Goal: Task Accomplishment & Management: Complete application form

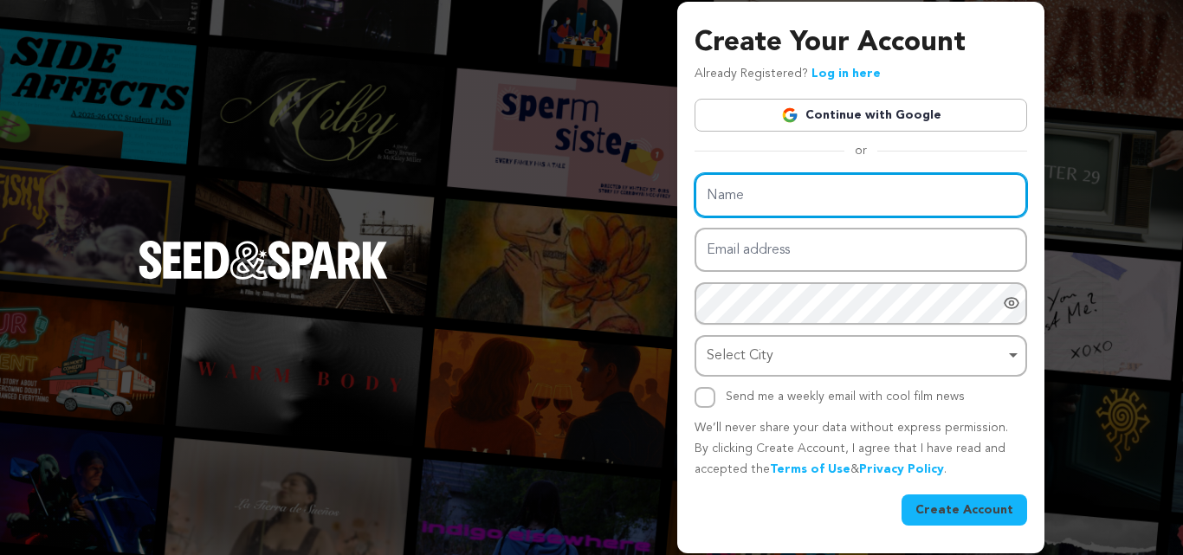
click at [759, 184] on input "Name" at bounding box center [860, 195] width 332 height 44
paste input "Replenish 360, A Division of PDRE LLC - IV Hydration Therapy and Wellness Servi…"
type input "Replenish 360, A Division of PDRE LLC - IV Hydration Therapy and Wellness Servi…"
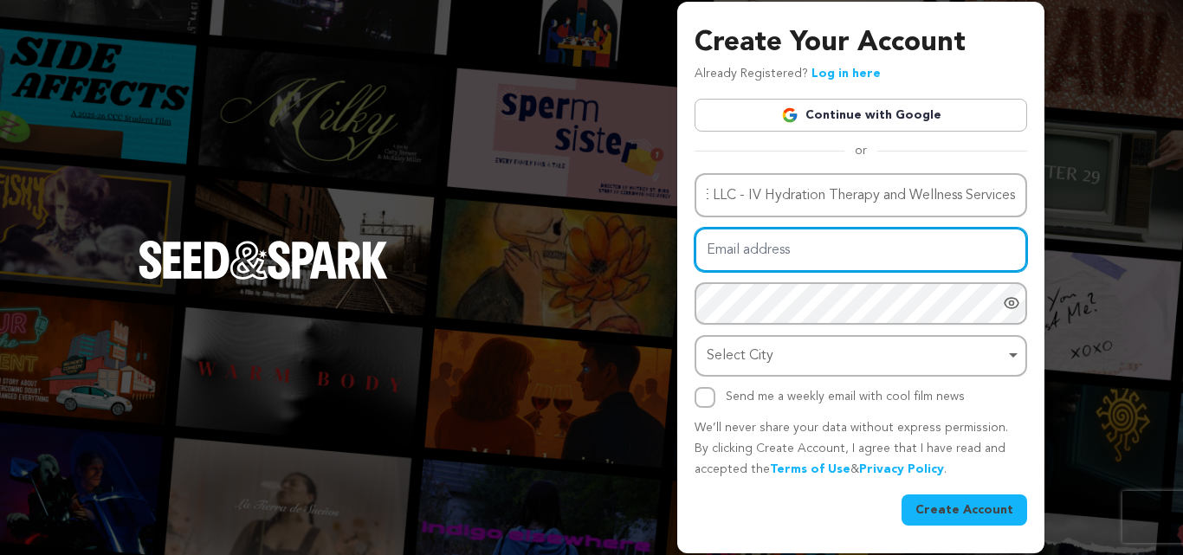
click at [724, 234] on input "Email address" at bounding box center [860, 250] width 332 height 44
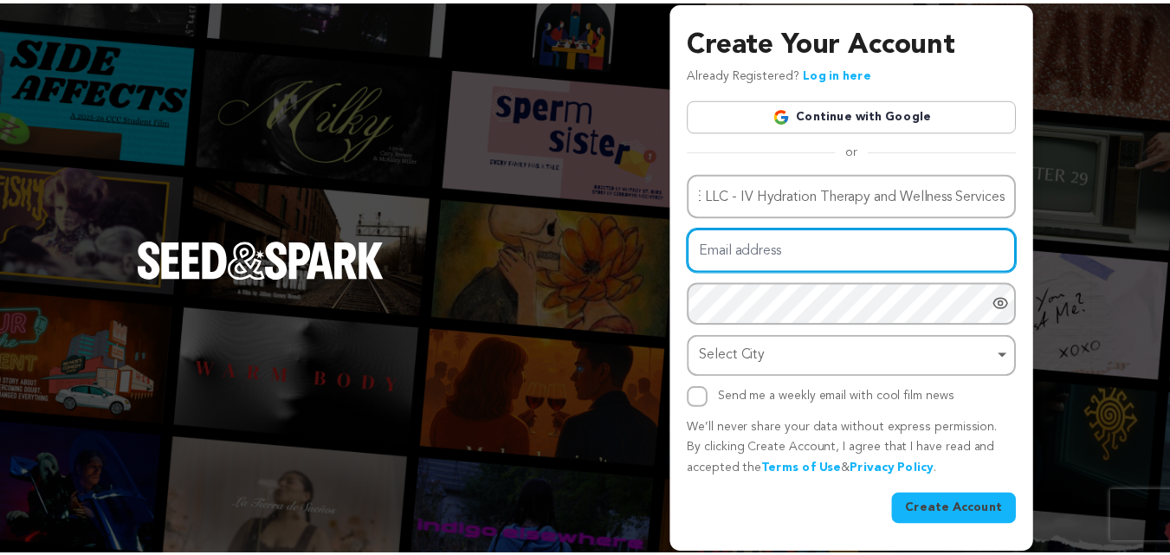
scroll to position [0, 0]
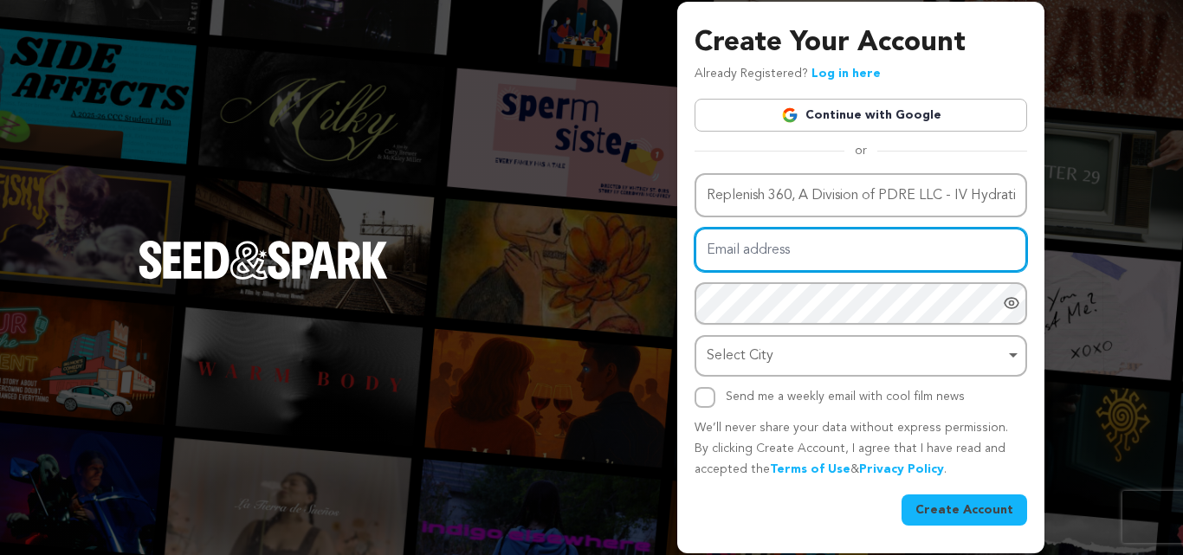
paste input "puvaheru@forexzig.com"
type input "puvaheru@forexzig.com"
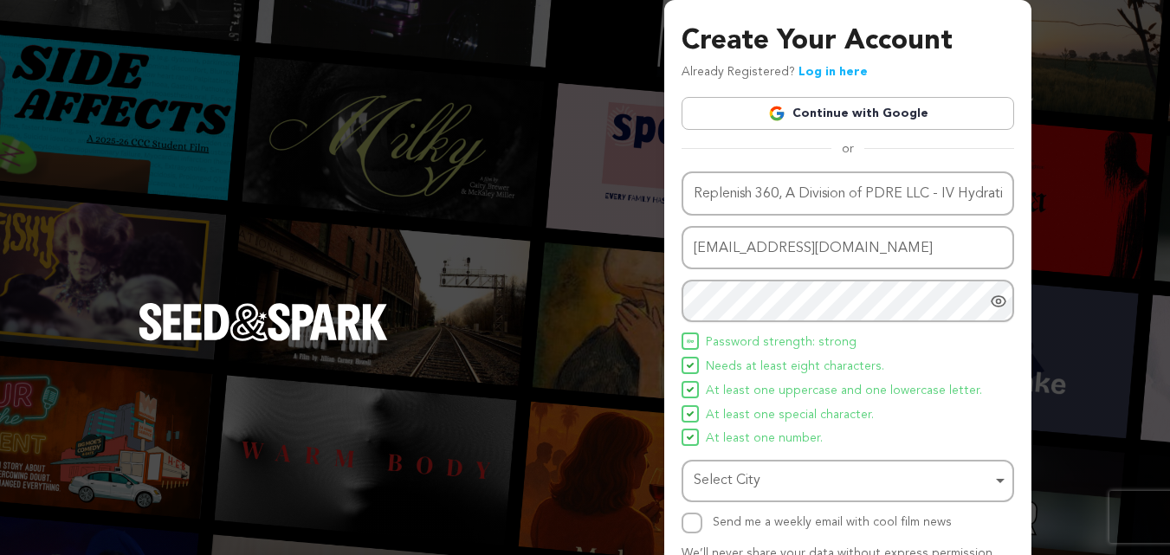
click at [775, 458] on div "Name Replenish 360, A Division of PDRE LLC - IV Hydration Therapy and Wellness …" at bounding box center [847, 352] width 332 height 362
click at [768, 480] on div "Select City Remove item" at bounding box center [843, 480] width 298 height 25
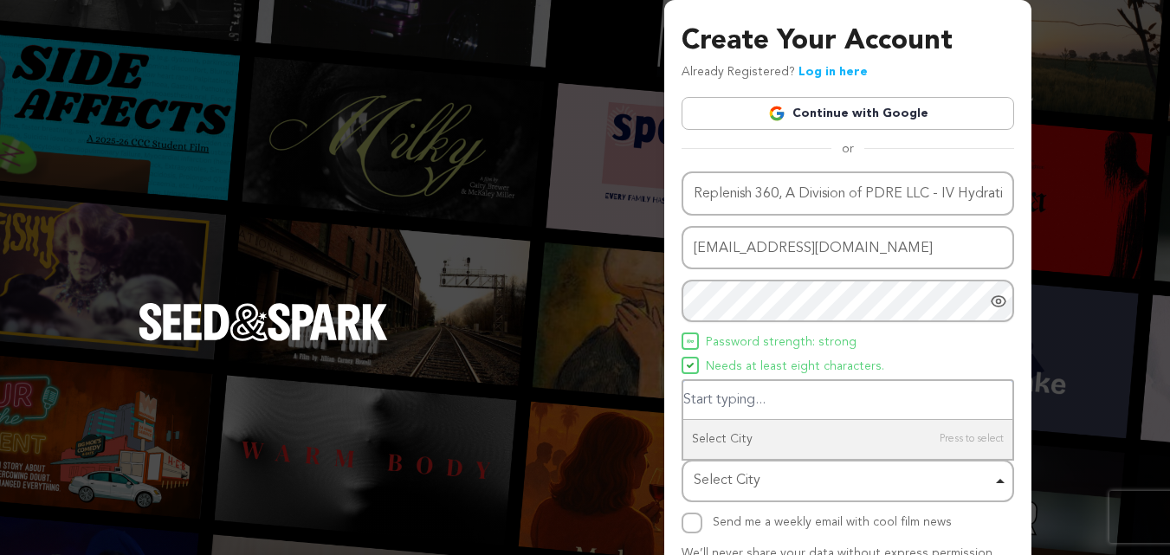
paste input "Palm Desert,"
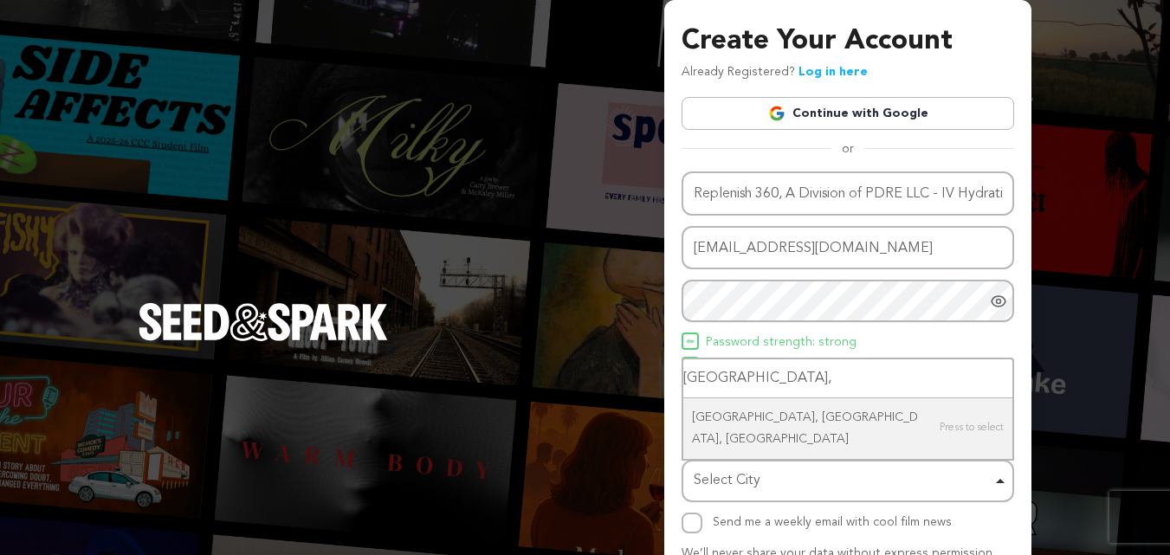
type input "Palm Desert,"
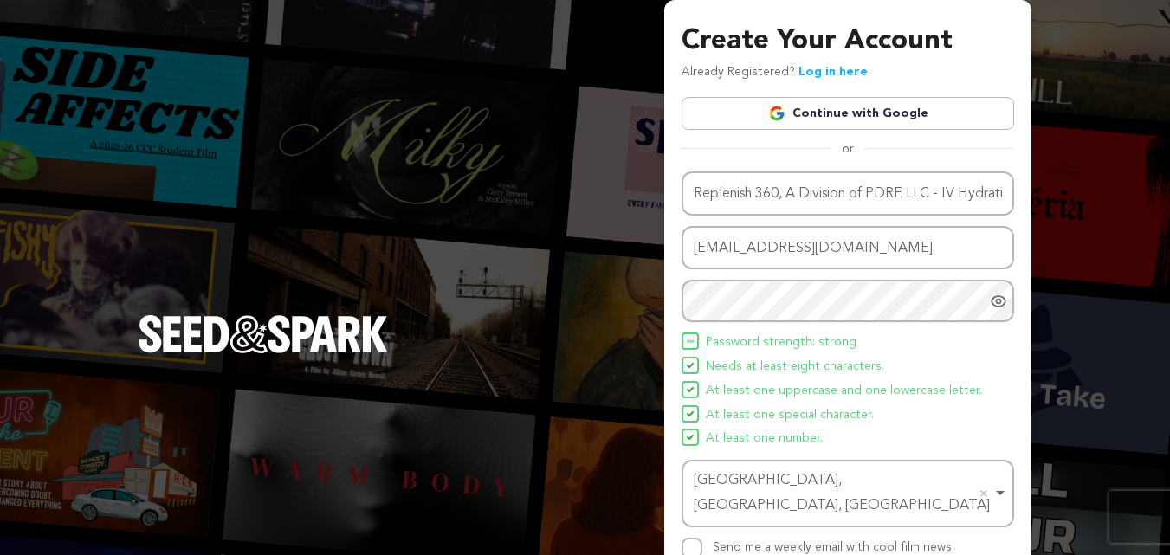
scroll to position [123, 0]
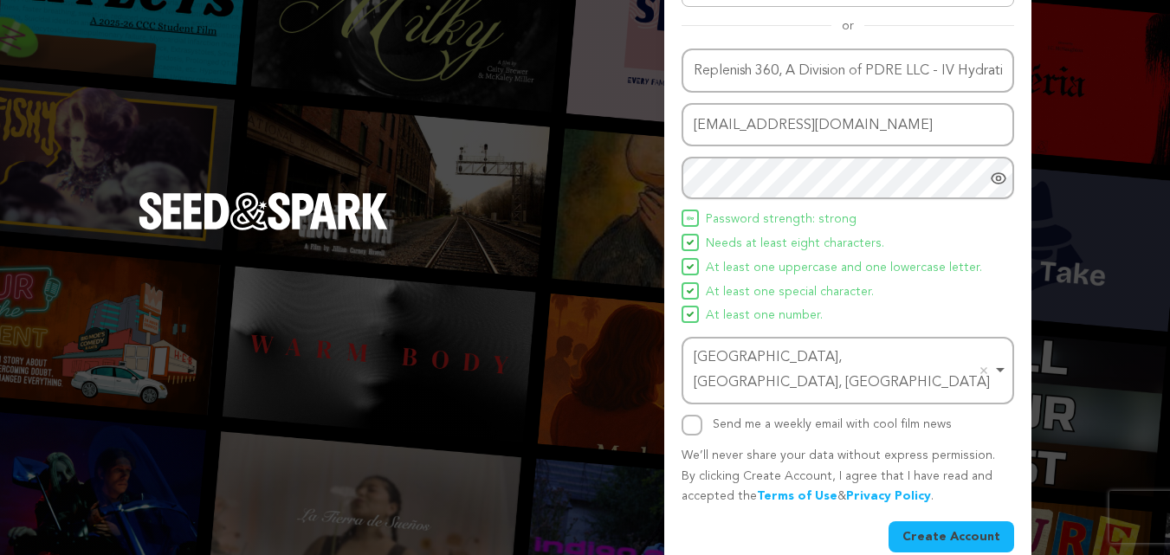
click at [953, 521] on button "Create Account" at bounding box center [951, 536] width 126 height 31
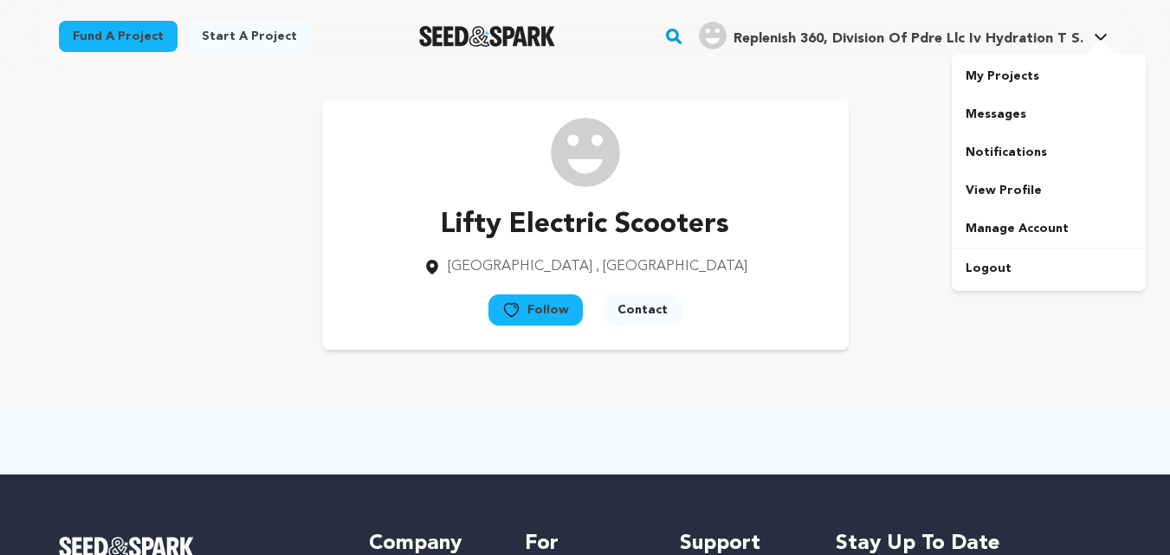
click at [952, 32] on span "Replenish 360, Division Of Pdre Llc Iv Hydration T S." at bounding box center [908, 39] width 350 height 14
